Goal: Task Accomplishment & Management: Complete application form

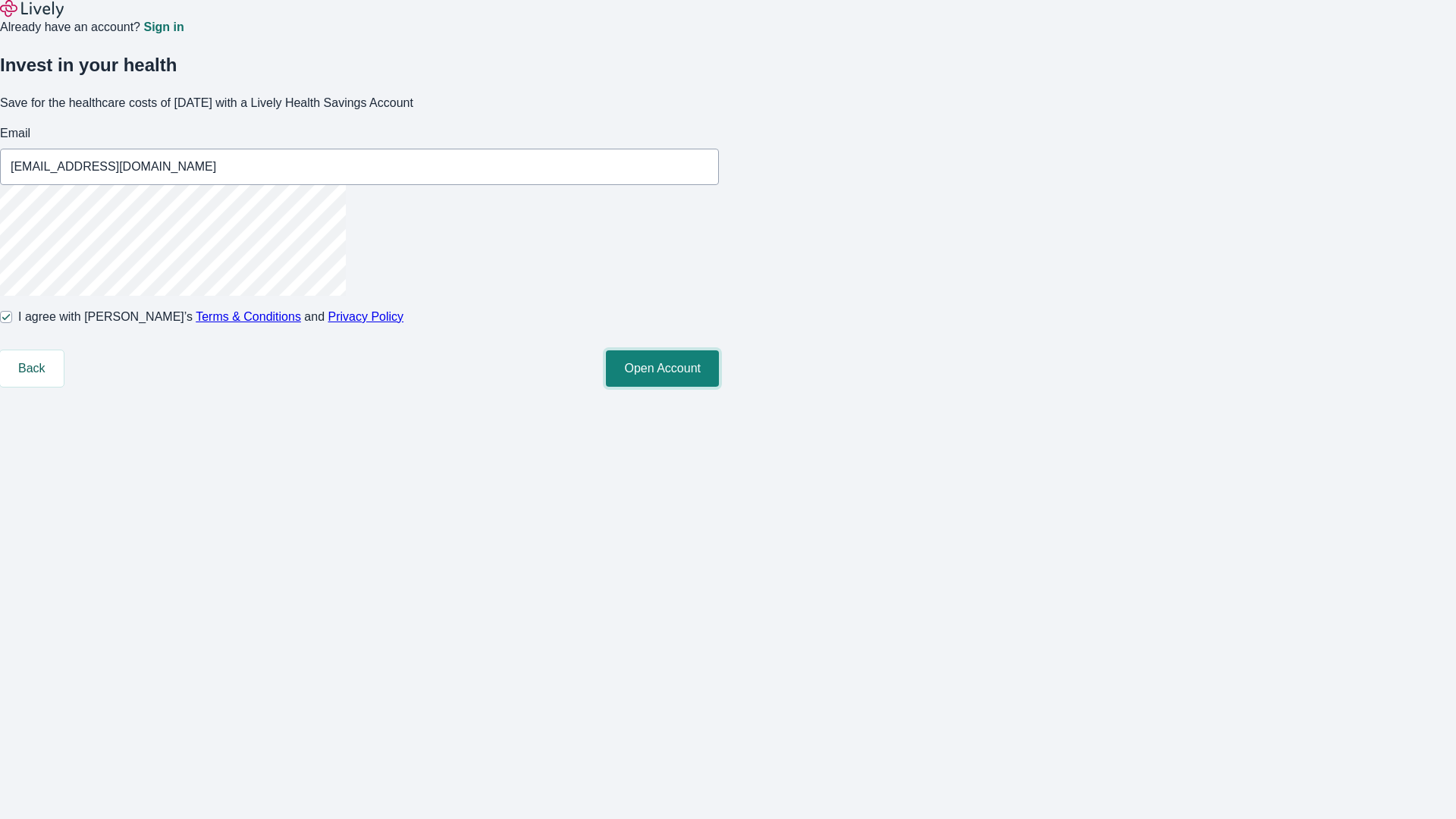
click at [719, 387] on button "Open Account" at bounding box center [662, 368] width 113 height 36
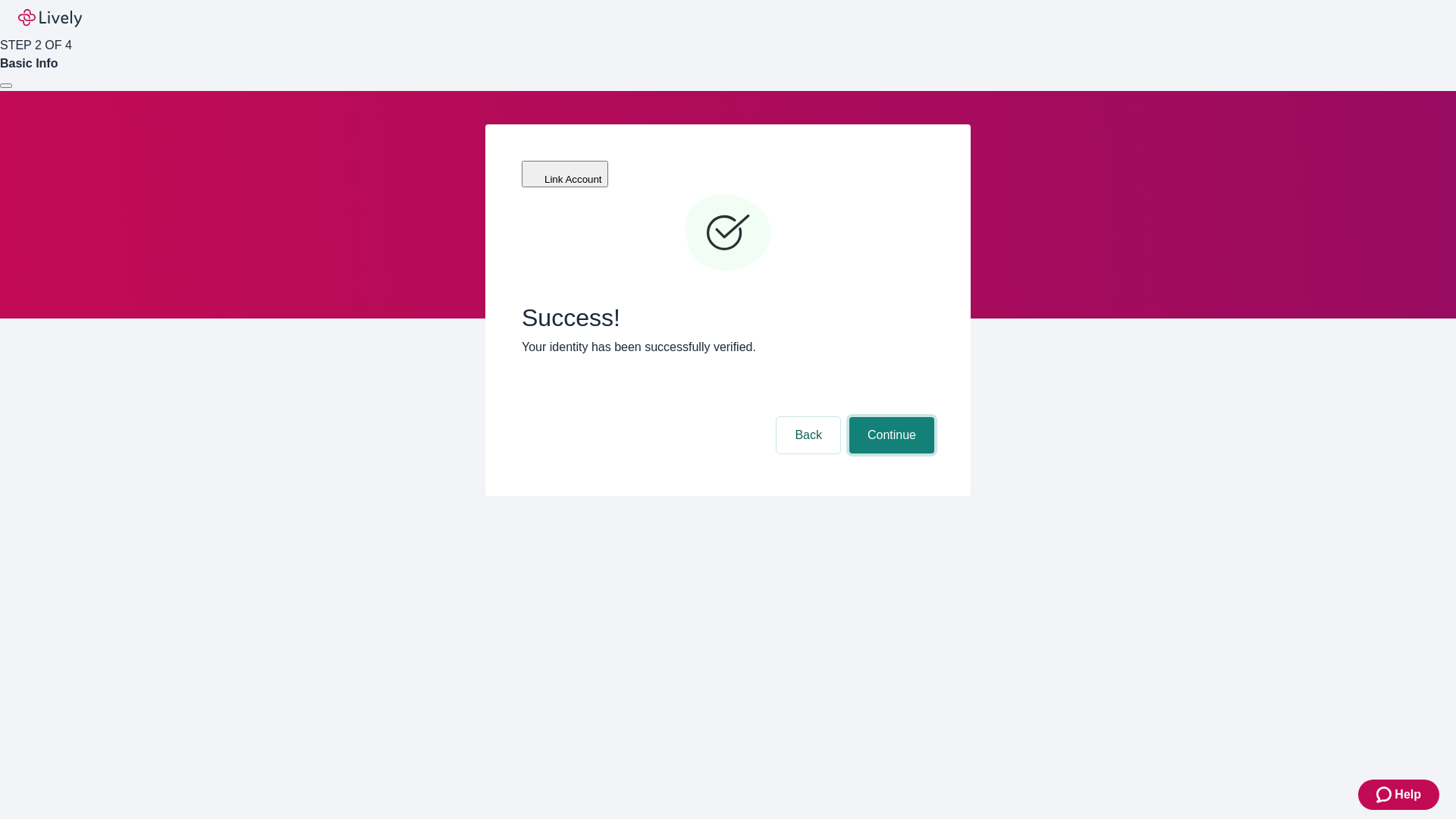
click at [890, 417] on button "Continue" at bounding box center [892, 435] width 85 height 36
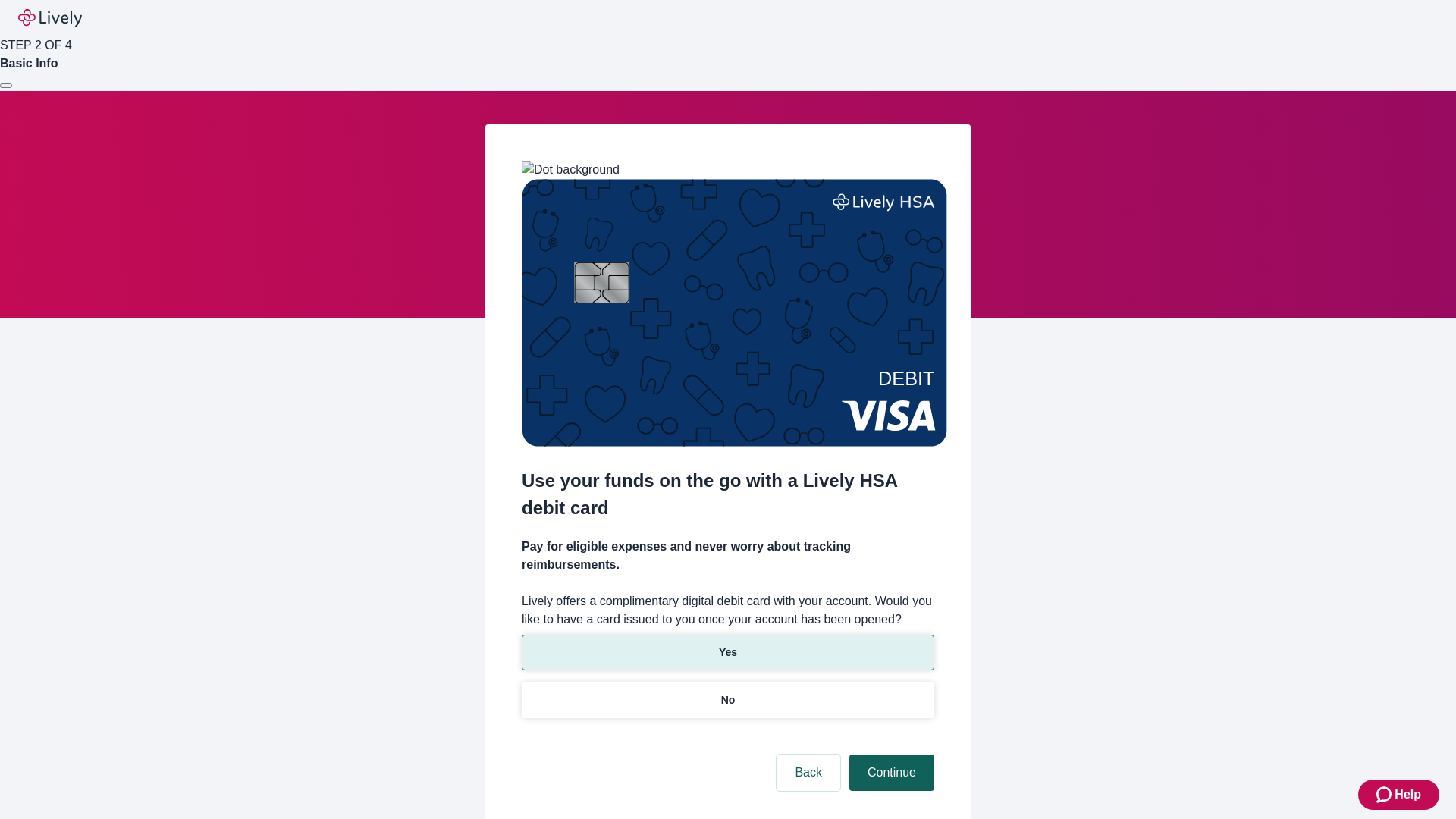
click at [728, 645] on p "Yes" at bounding box center [728, 652] width 18 height 16
click at [890, 754] on button "Continue" at bounding box center [892, 772] width 85 height 36
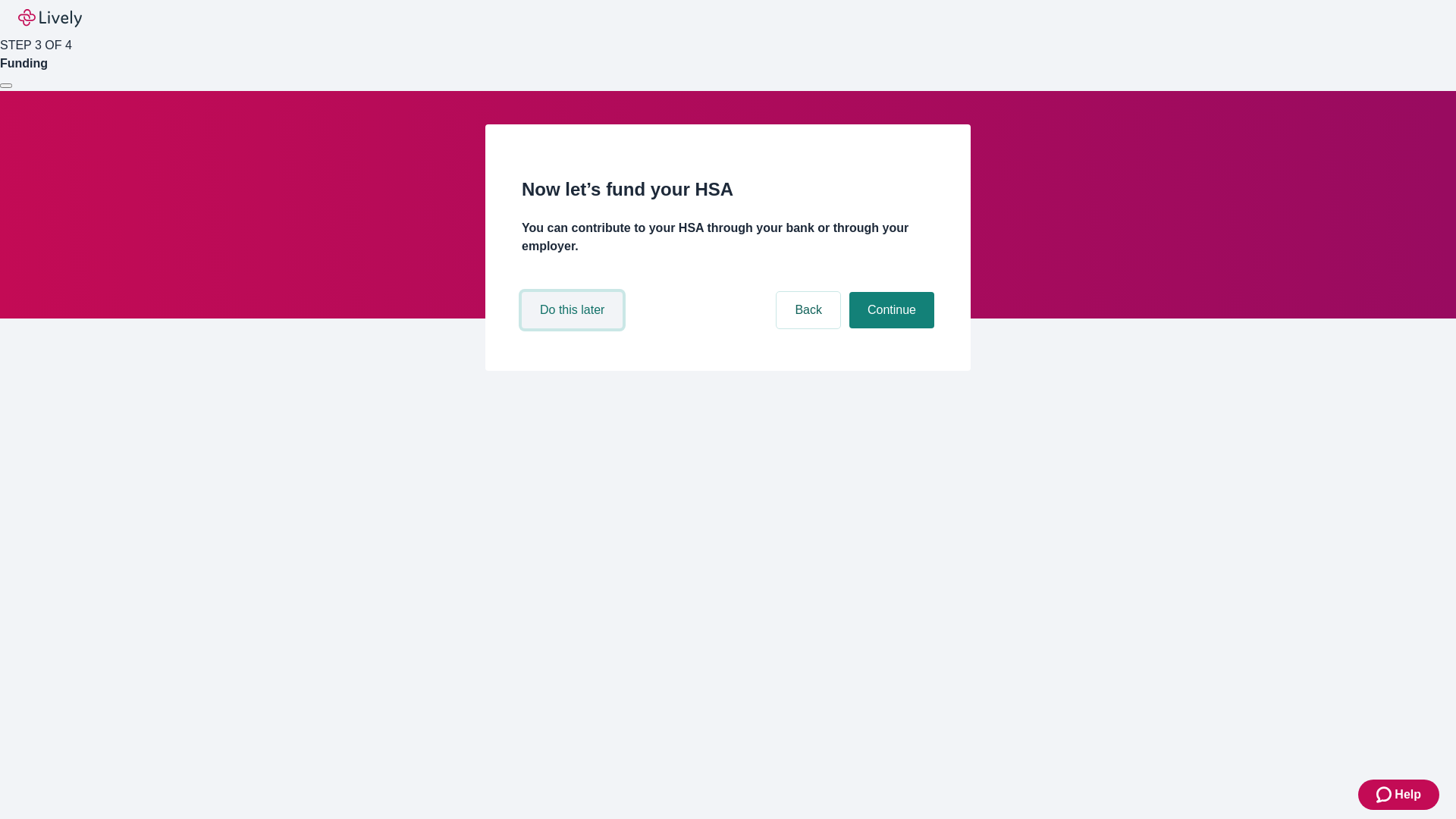
click at [574, 328] on button "Do this later" at bounding box center [572, 310] width 101 height 36
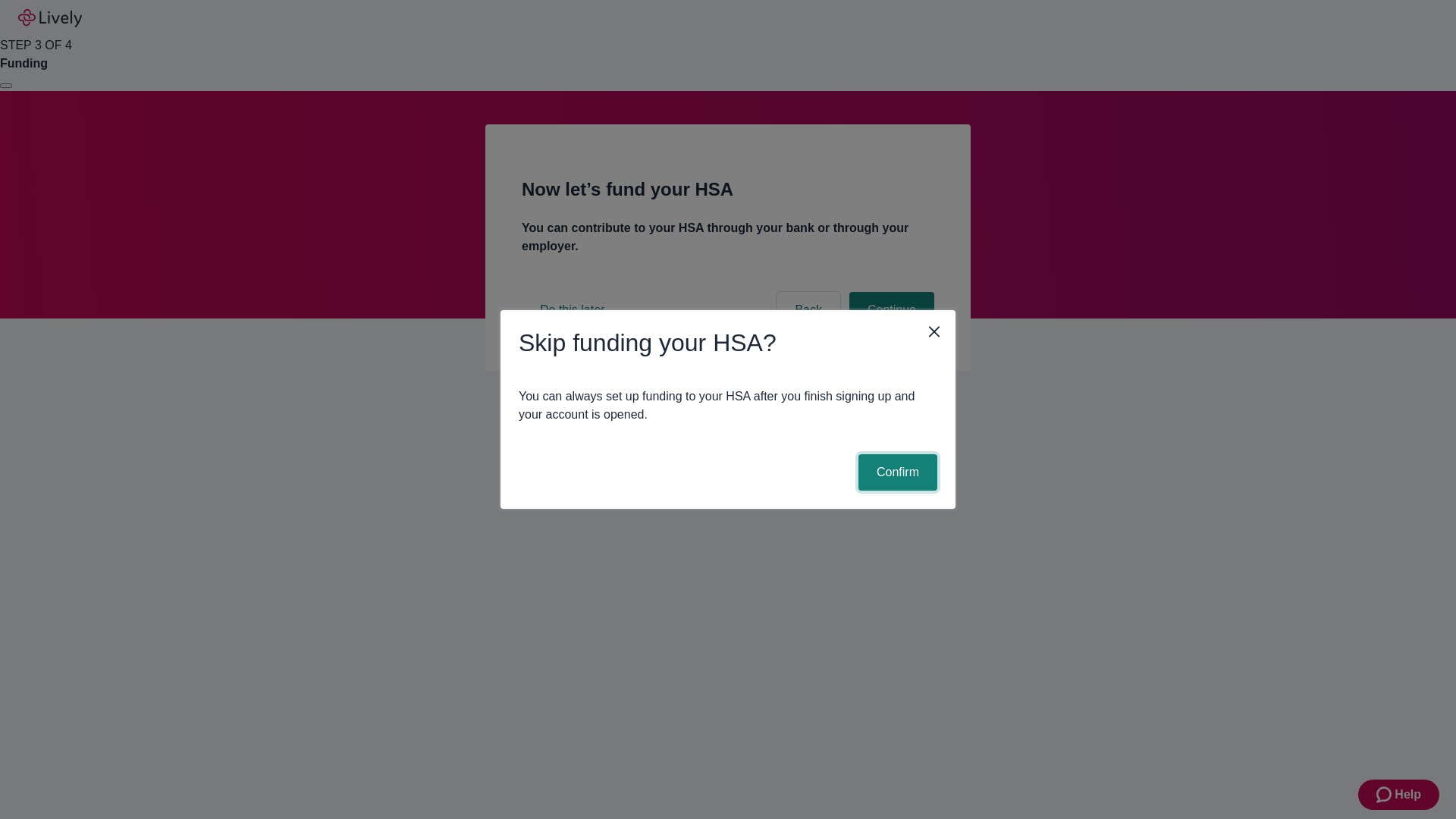
click at [895, 472] on button "Confirm" at bounding box center [897, 472] width 79 height 36
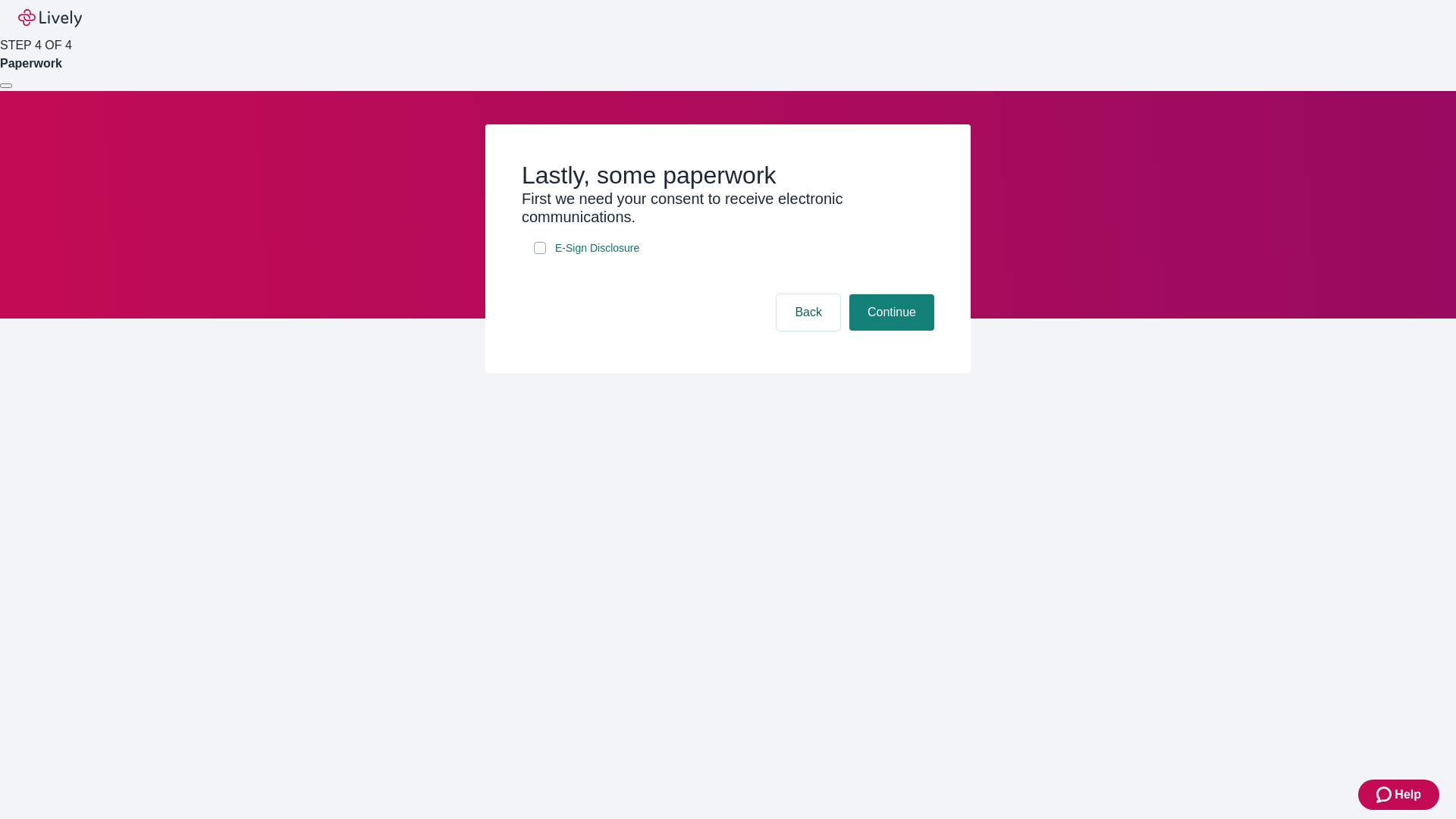
click at [540, 254] on input "E-Sign Disclosure" at bounding box center [540, 248] width 12 height 12
checkbox input "true"
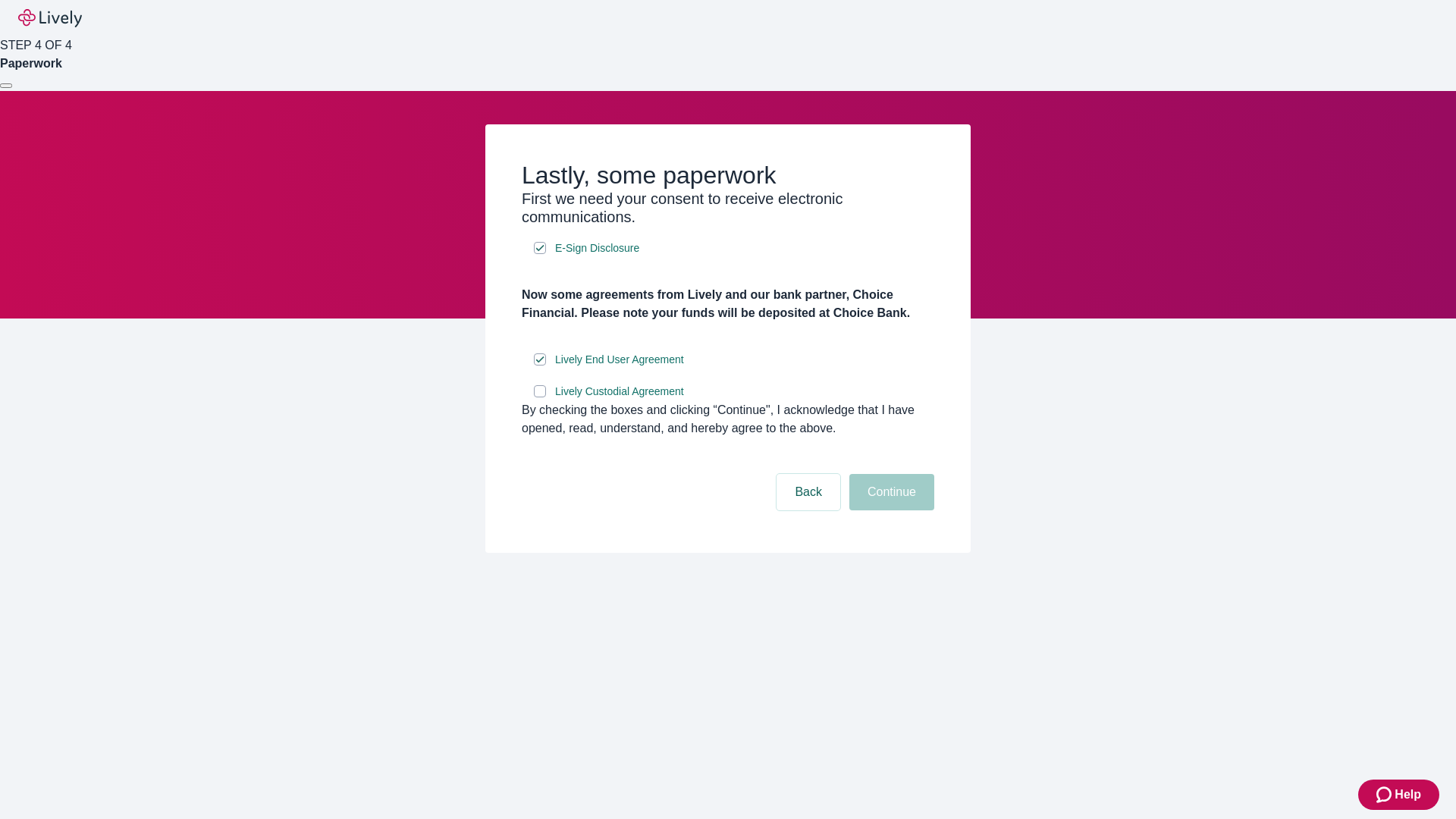
click at [540, 398] on input "Lively Custodial Agreement" at bounding box center [540, 391] width 12 height 12
checkbox input "true"
click at [890, 510] on button "Continue" at bounding box center [892, 492] width 85 height 36
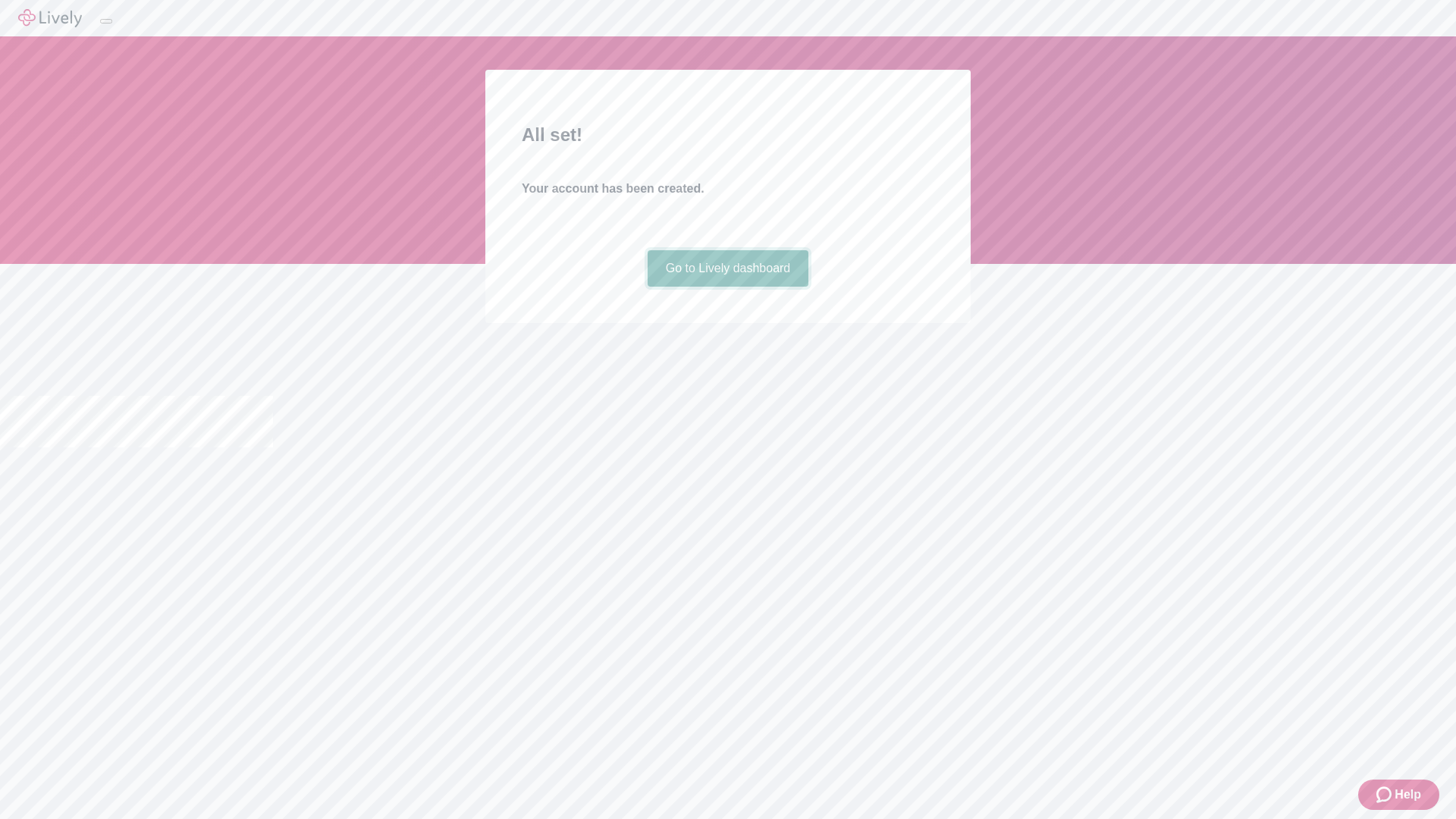
click at [728, 287] on link "Go to Lively dashboard" at bounding box center [728, 268] width 161 height 36
